Goal: Transaction & Acquisition: Purchase product/service

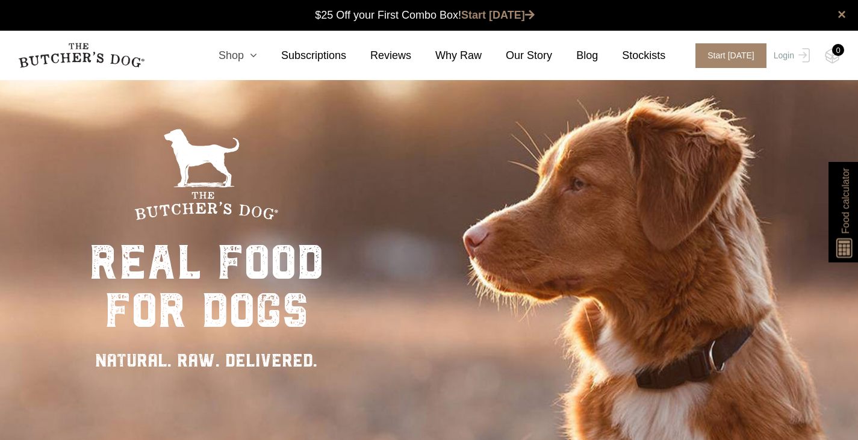
click at [246, 54] on link "Shop" at bounding box center [226, 56] width 63 height 16
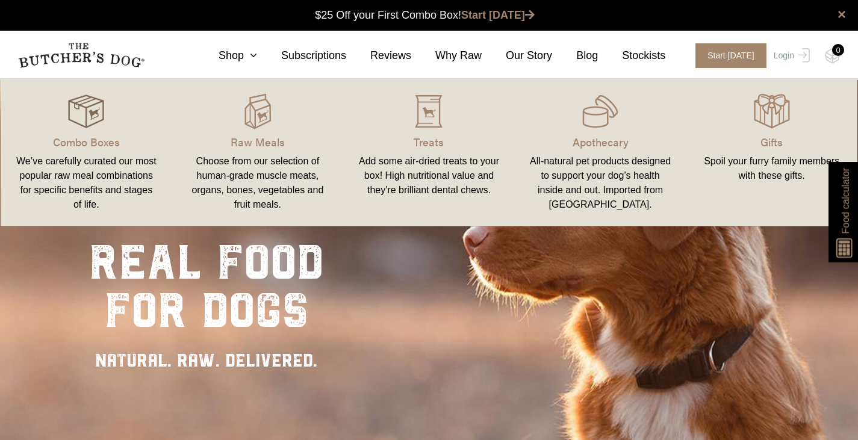
click at [78, 114] on img at bounding box center [86, 111] width 36 height 36
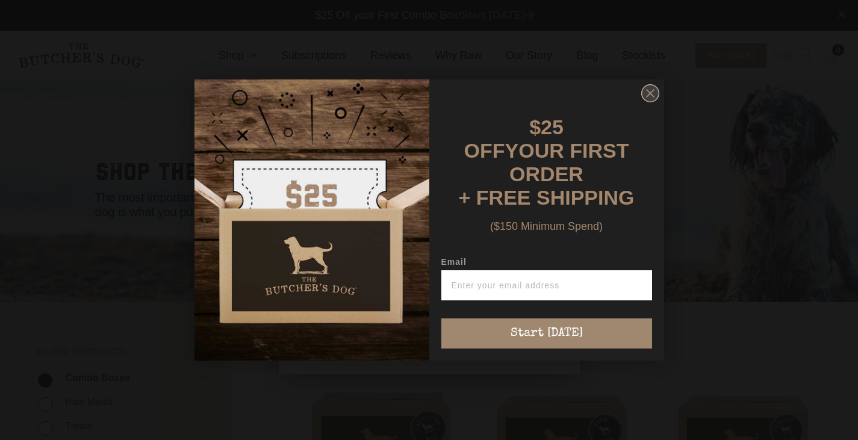
click at [646, 101] on circle "Close dialog" at bounding box center [649, 93] width 17 height 17
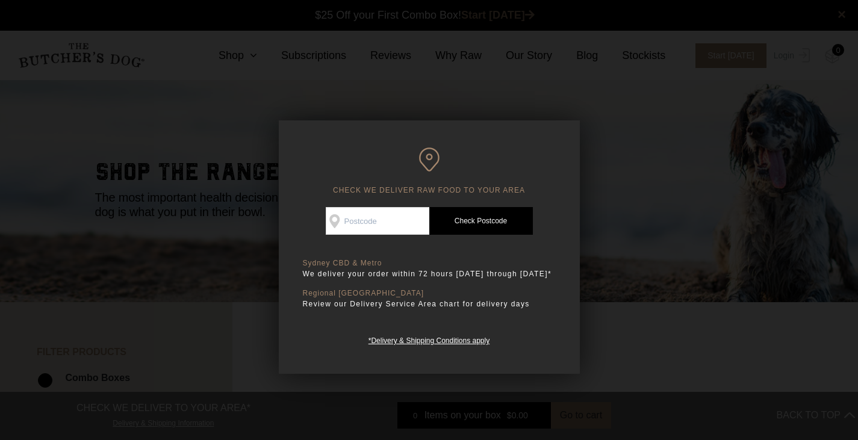
click at [360, 218] on input "Check Availability At" at bounding box center [378, 221] width 104 height 28
type input "2026"
click at [479, 223] on link "Check Postcode" at bounding box center [481, 221] width 104 height 28
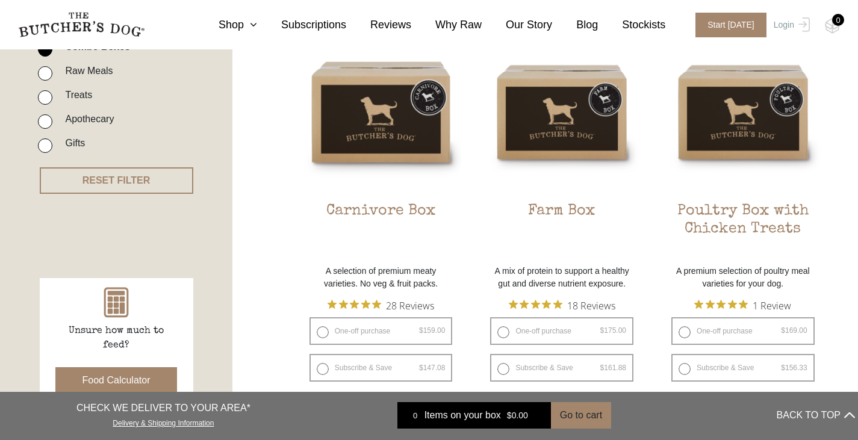
scroll to position [361, 0]
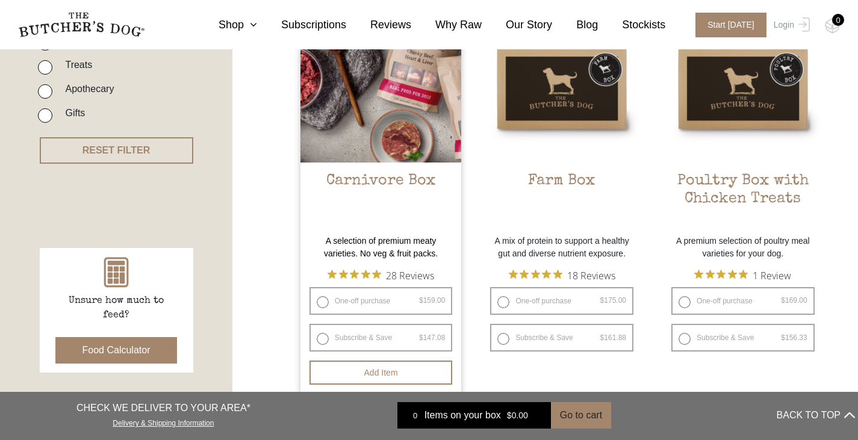
click at [382, 303] on label "One-off purchase $ 159.00 — or subscribe and save 7.5%" at bounding box center [381, 301] width 143 height 28
radio input "true"
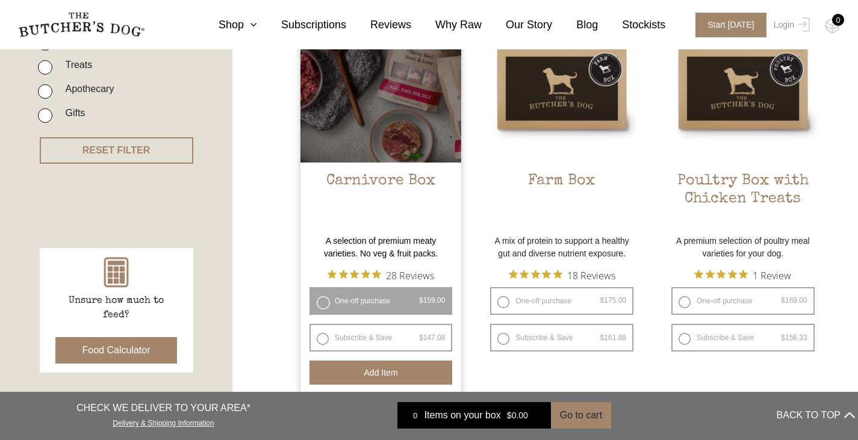
click at [396, 368] on button "Add item" at bounding box center [381, 373] width 143 height 24
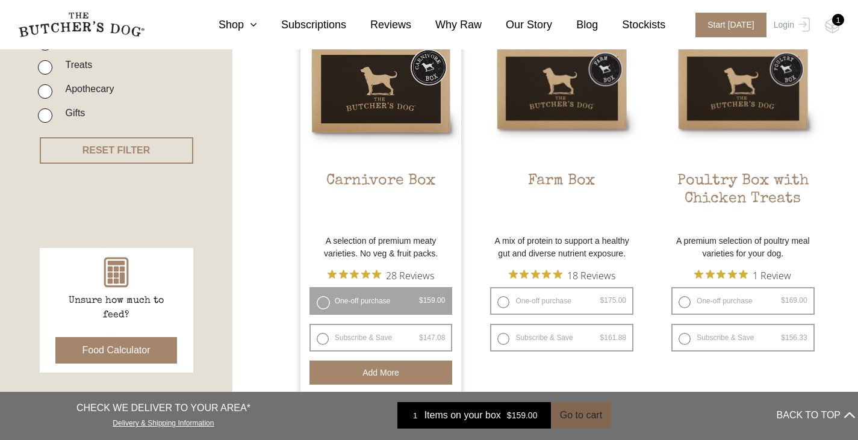
click at [590, 418] on button "Go to cart" at bounding box center [581, 415] width 60 height 26
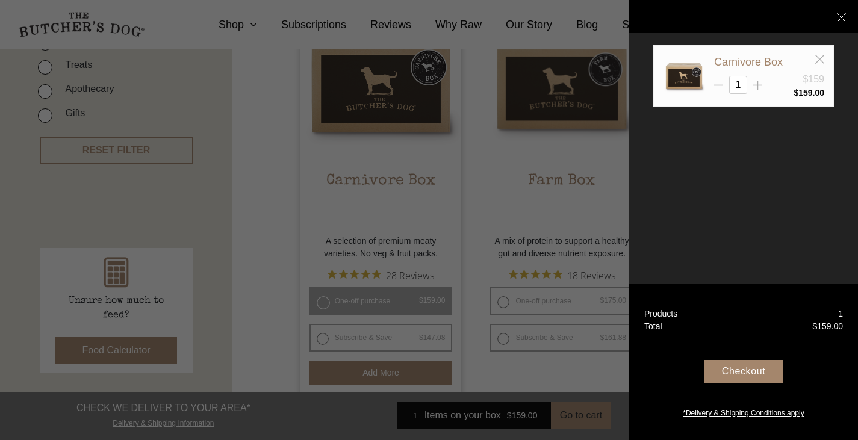
click at [748, 371] on div "Checkout" at bounding box center [744, 371] width 78 height 23
